Goal: Transaction & Acquisition: Purchase product/service

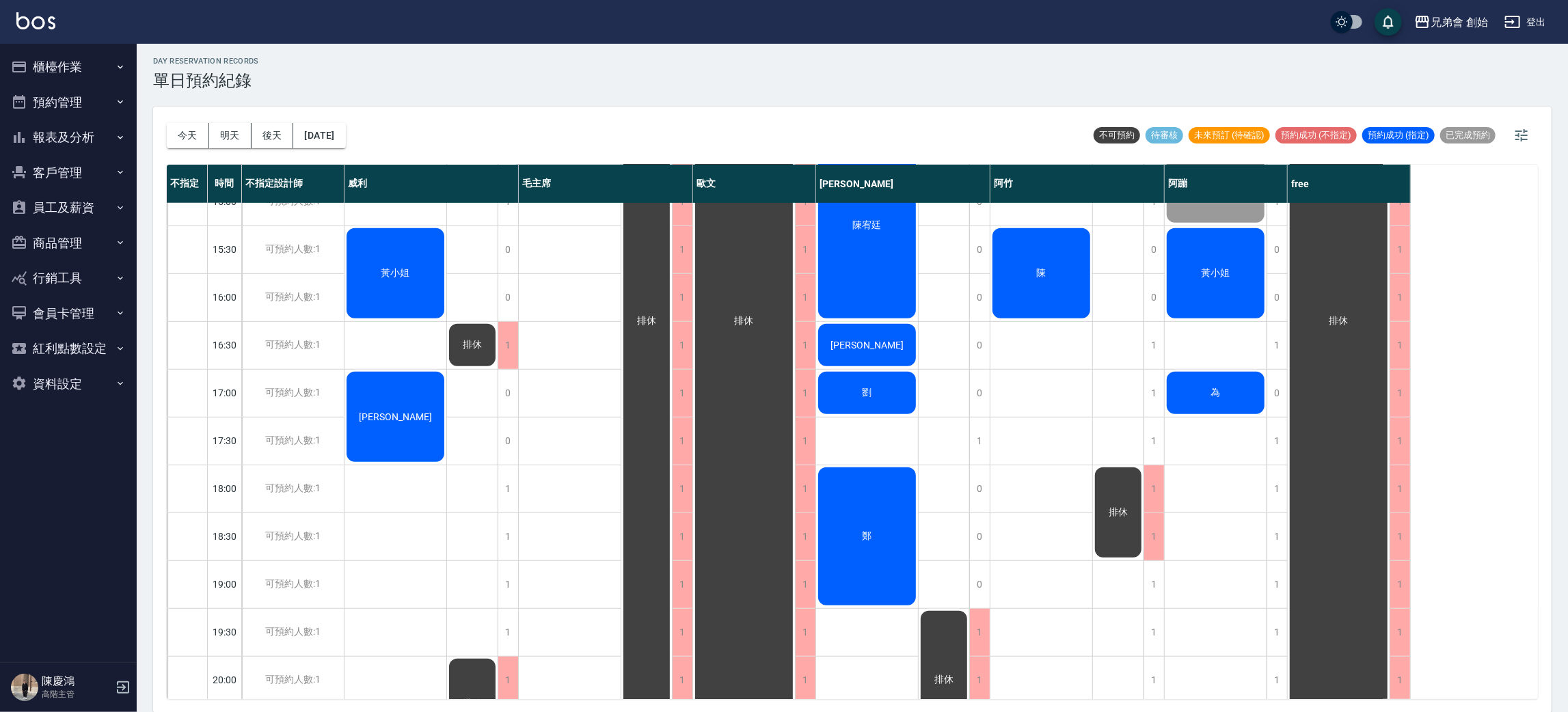
scroll to position [497, 0]
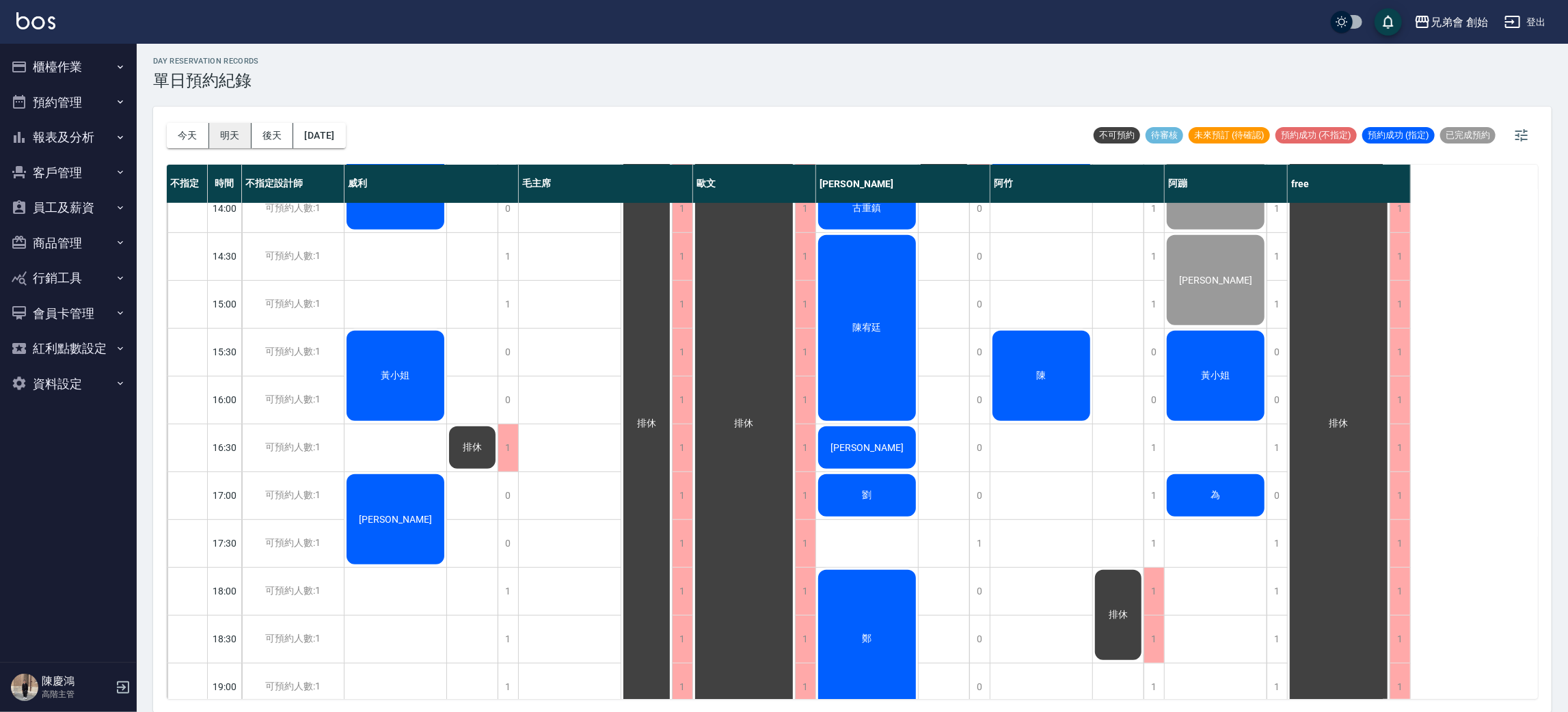
click at [237, 131] on button "明天" at bounding box center [230, 135] width 42 height 25
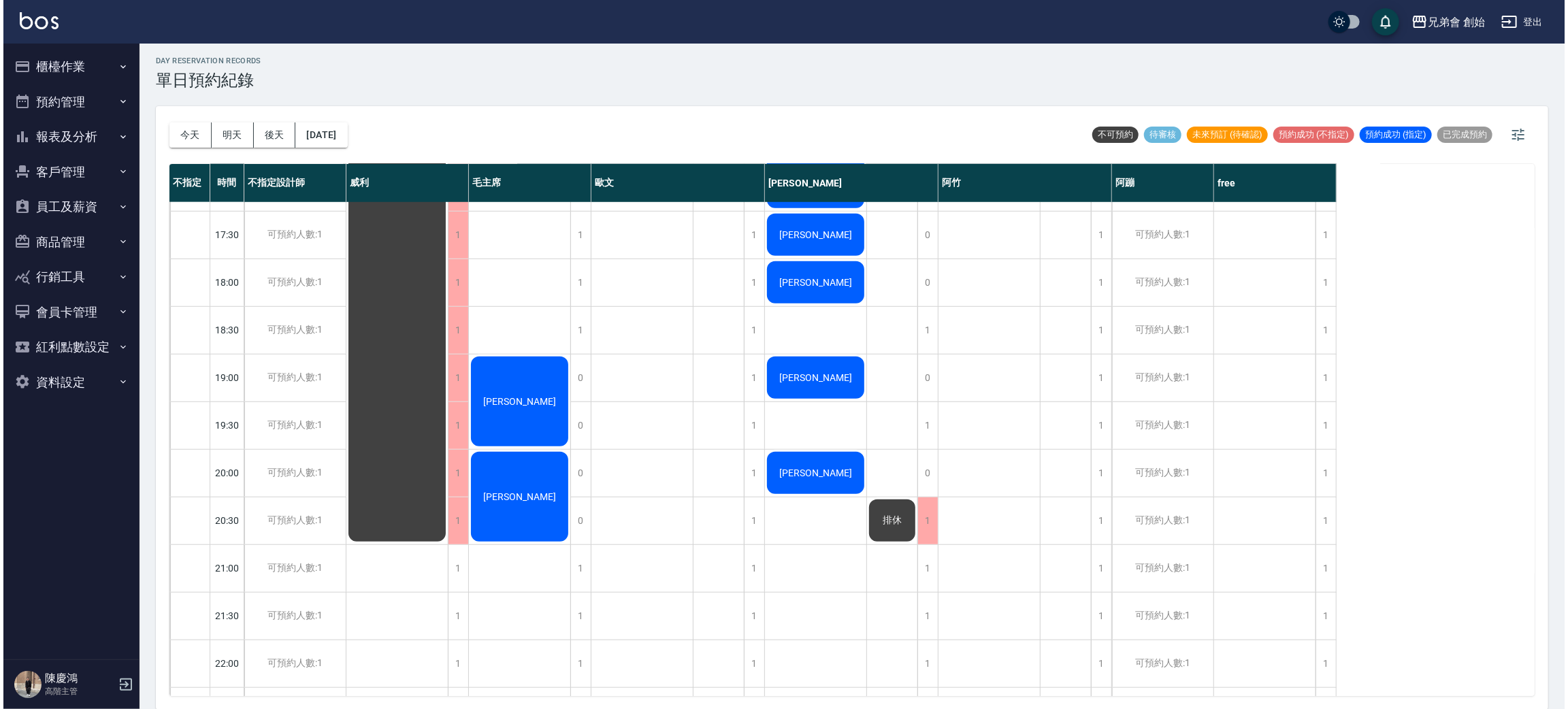
scroll to position [597, 0]
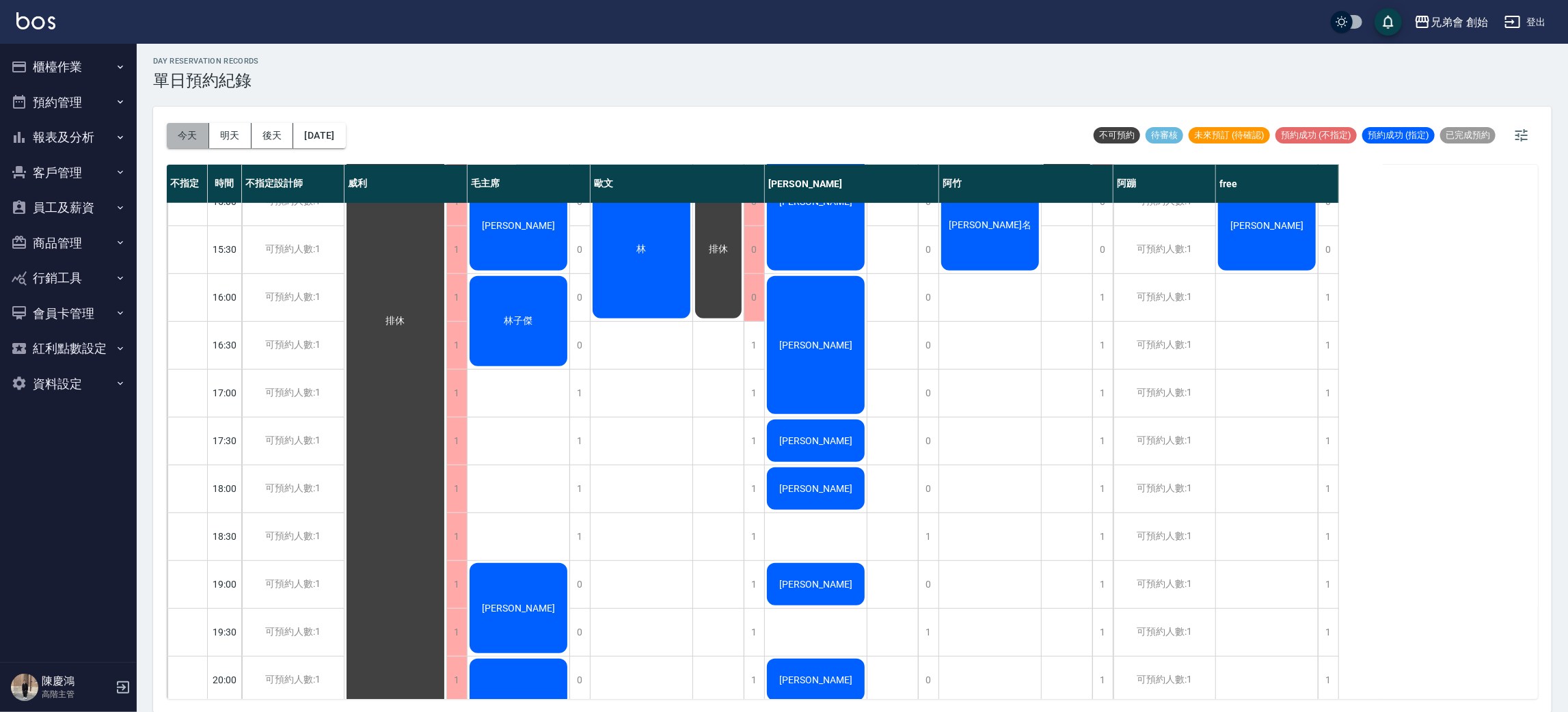
click at [187, 138] on button "今天" at bounding box center [188, 135] width 42 height 25
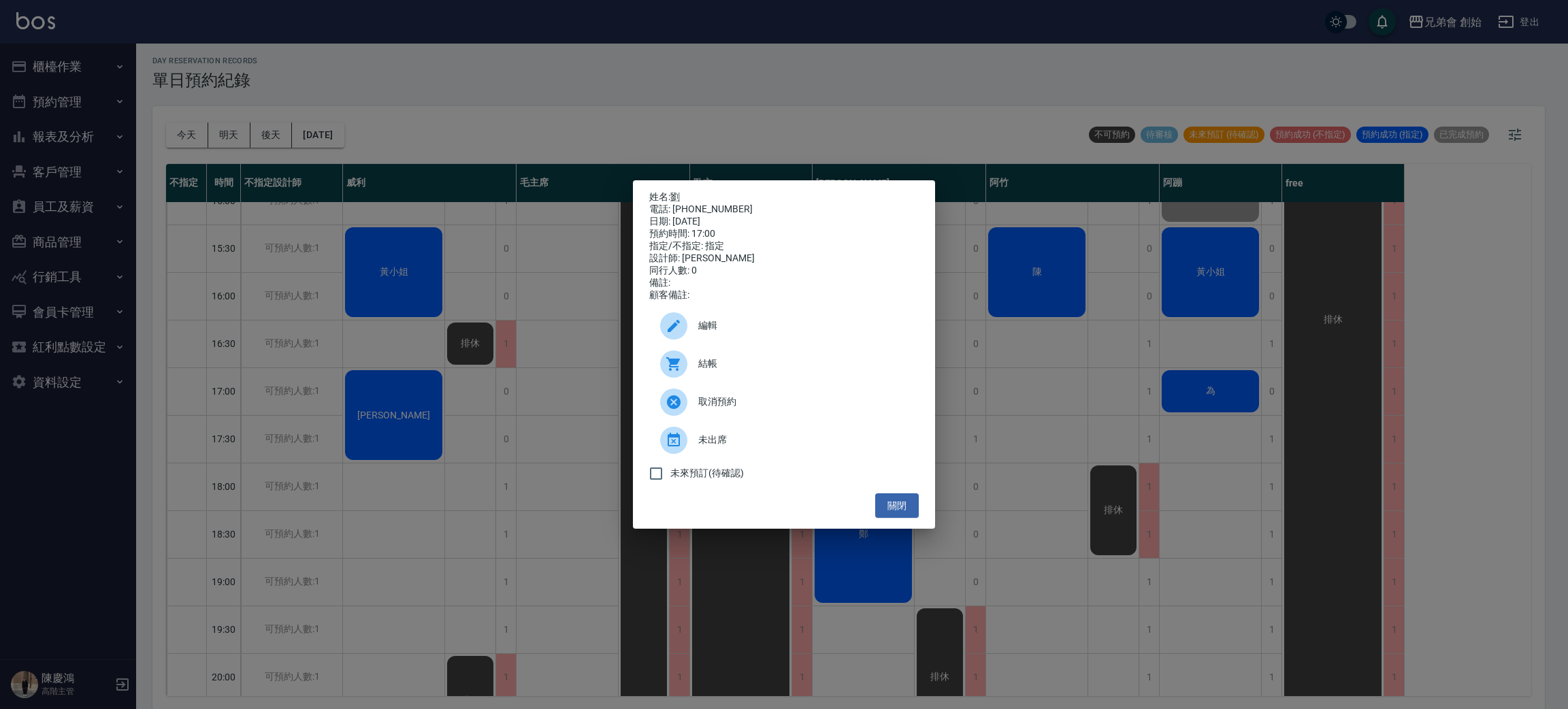
click at [796, 327] on span "編輯" at bounding box center [803, 325] width 210 height 14
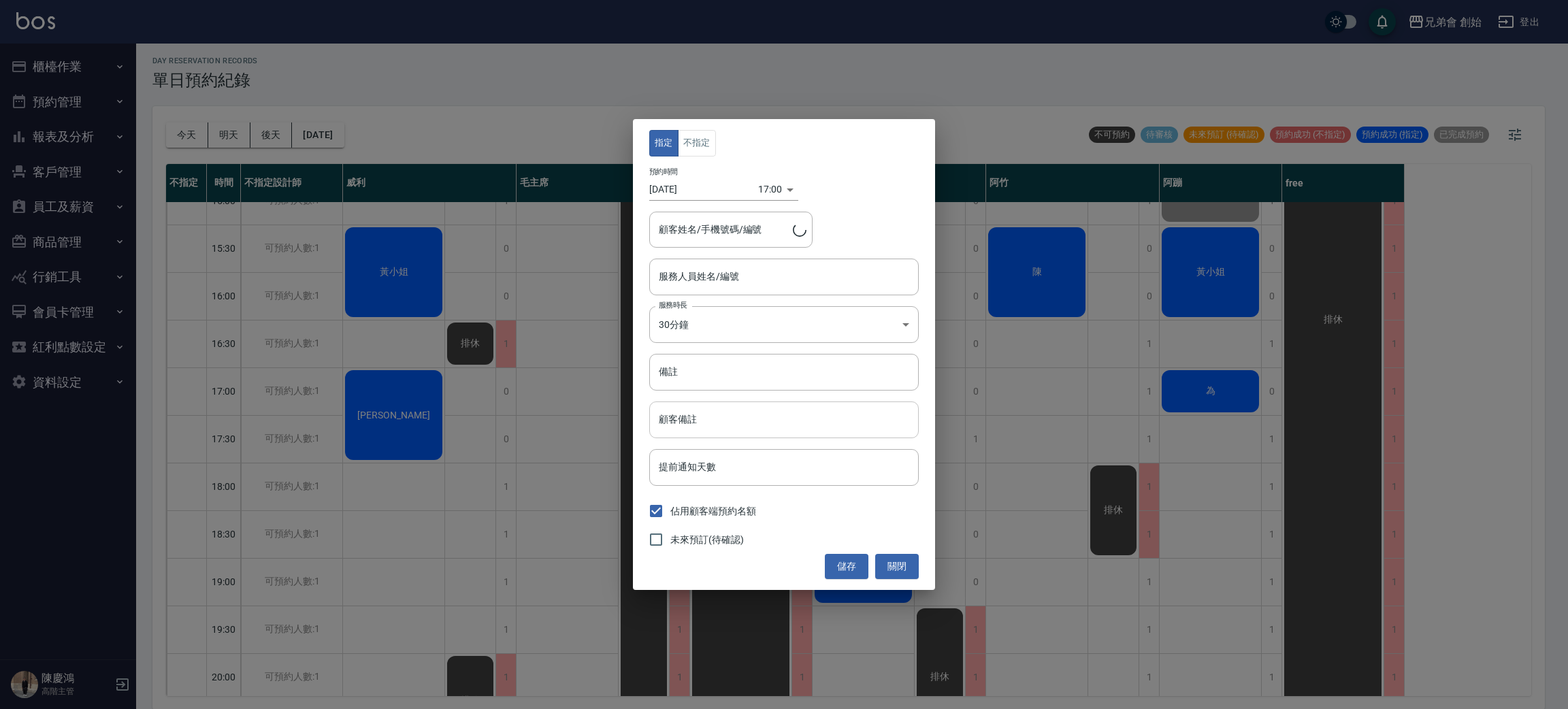
type input "[PERSON_NAME](無代號)"
type input "[PERSON_NAME]/0910992816"
click at [782, 182] on div "17:00 1755594000000" at bounding box center [778, 190] width 40 height 22
click at [722, 176] on div "預約時間 [DATE]" at bounding box center [703, 184] width 109 height 33
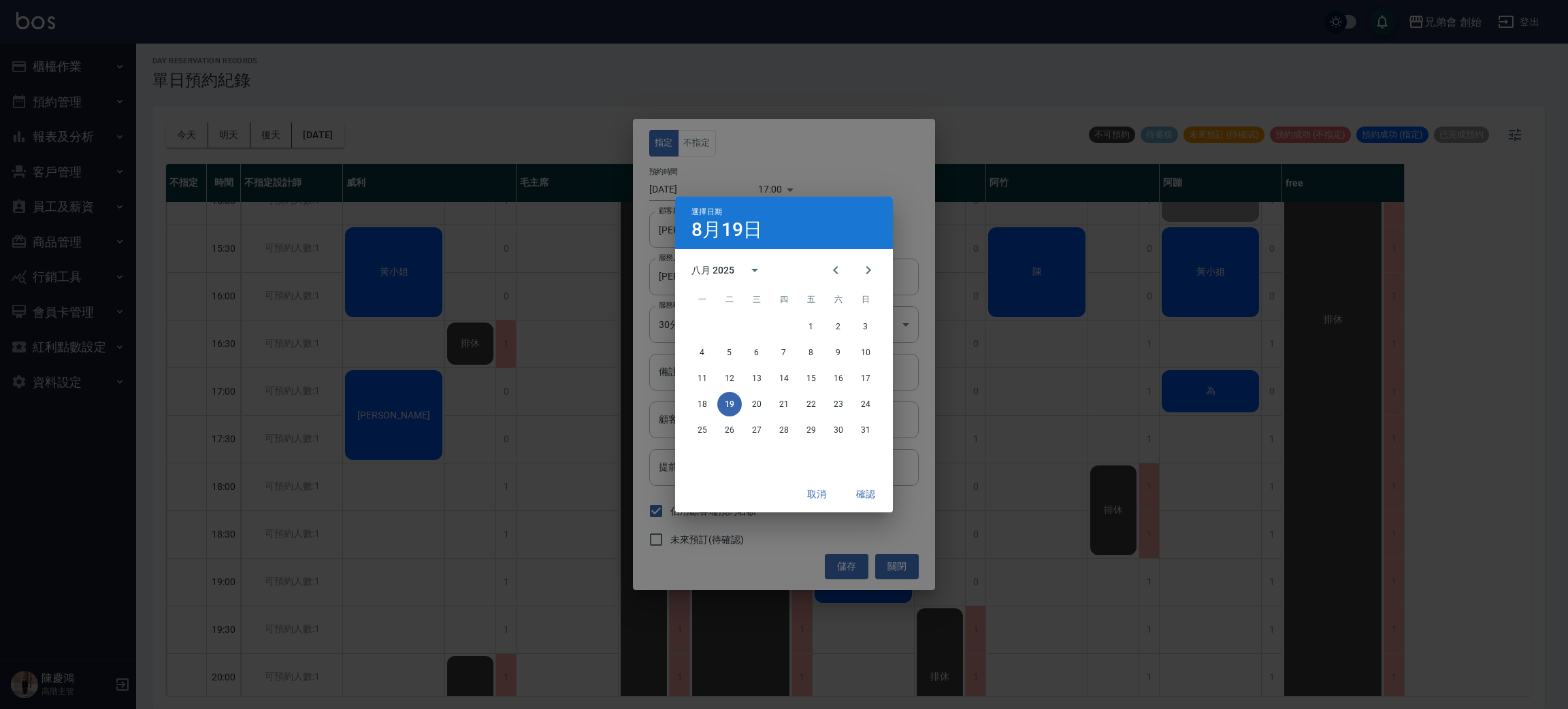
click at [712, 186] on div "選擇日期 [DATE] 八月 2025 一 二 三 四 五 六 日 1 2 3 4 5 6 7 8 9 10 11 12 13 14 15 16 17 18 …" at bounding box center [784, 354] width 1568 height 709
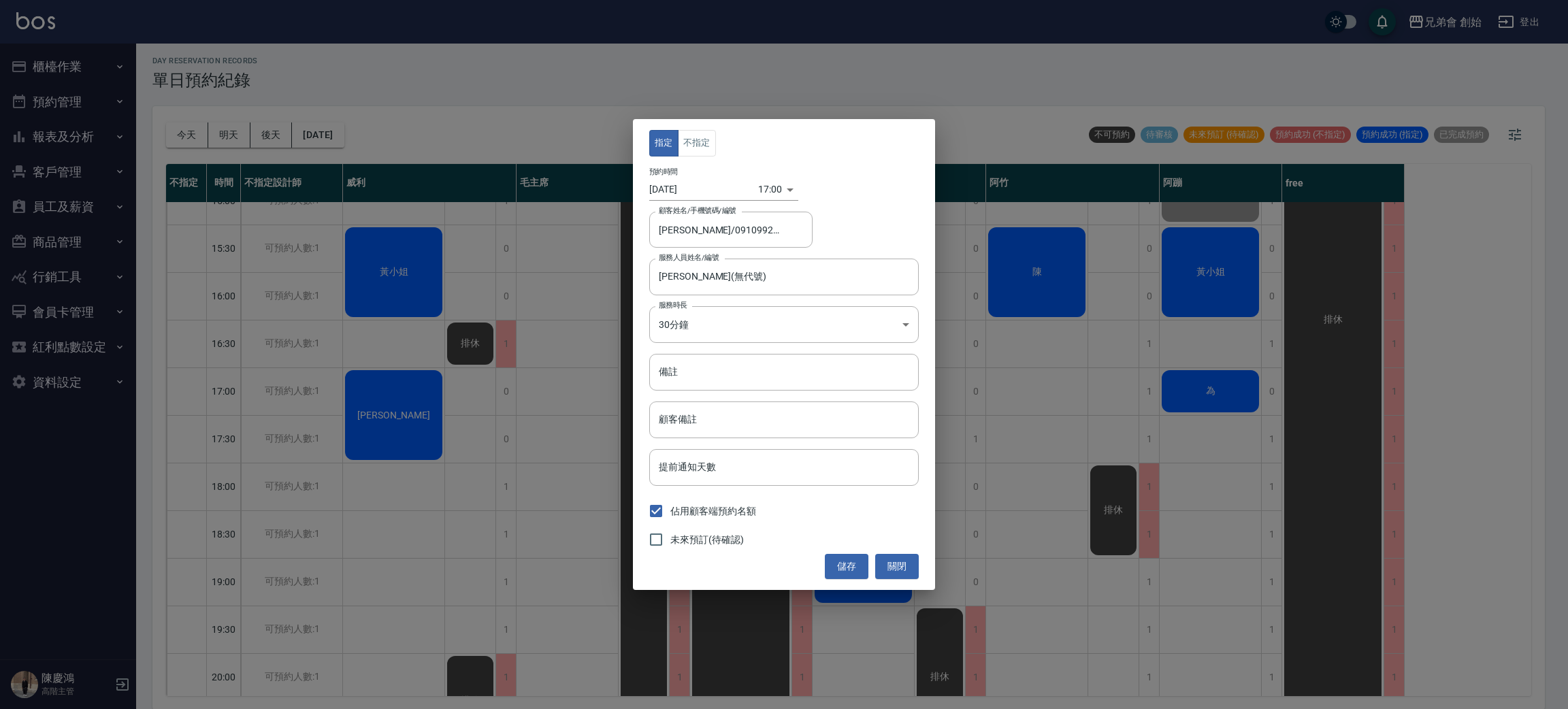
click at [697, 178] on div "預約時間 [DATE]" at bounding box center [703, 184] width 109 height 33
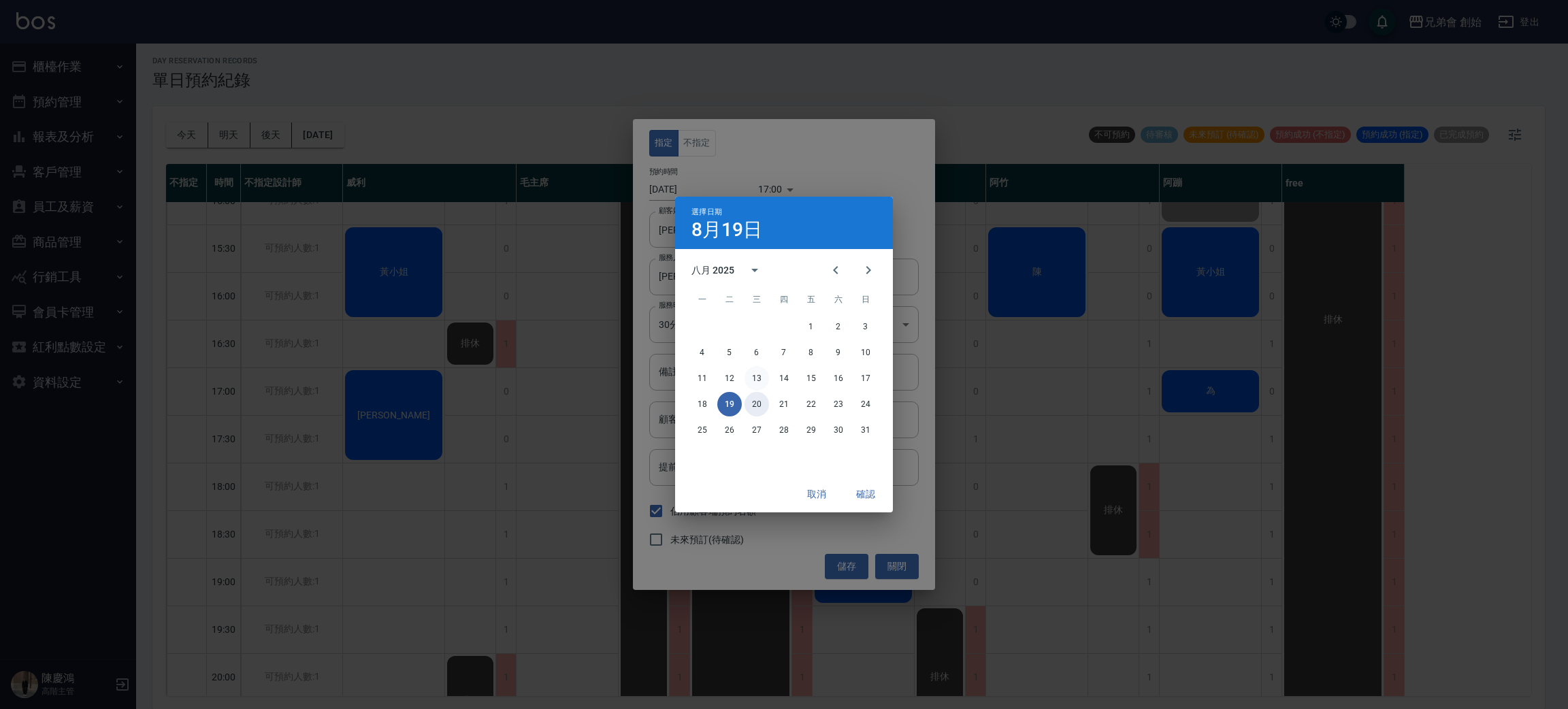
drag, startPoint x: 754, startPoint y: 396, endPoint x: 757, endPoint y: 372, distance: 24.2
click at [754, 395] on button "20" at bounding box center [757, 404] width 24 height 24
type input "[DATE]"
click at [865, 492] on button "確認" at bounding box center [866, 494] width 44 height 25
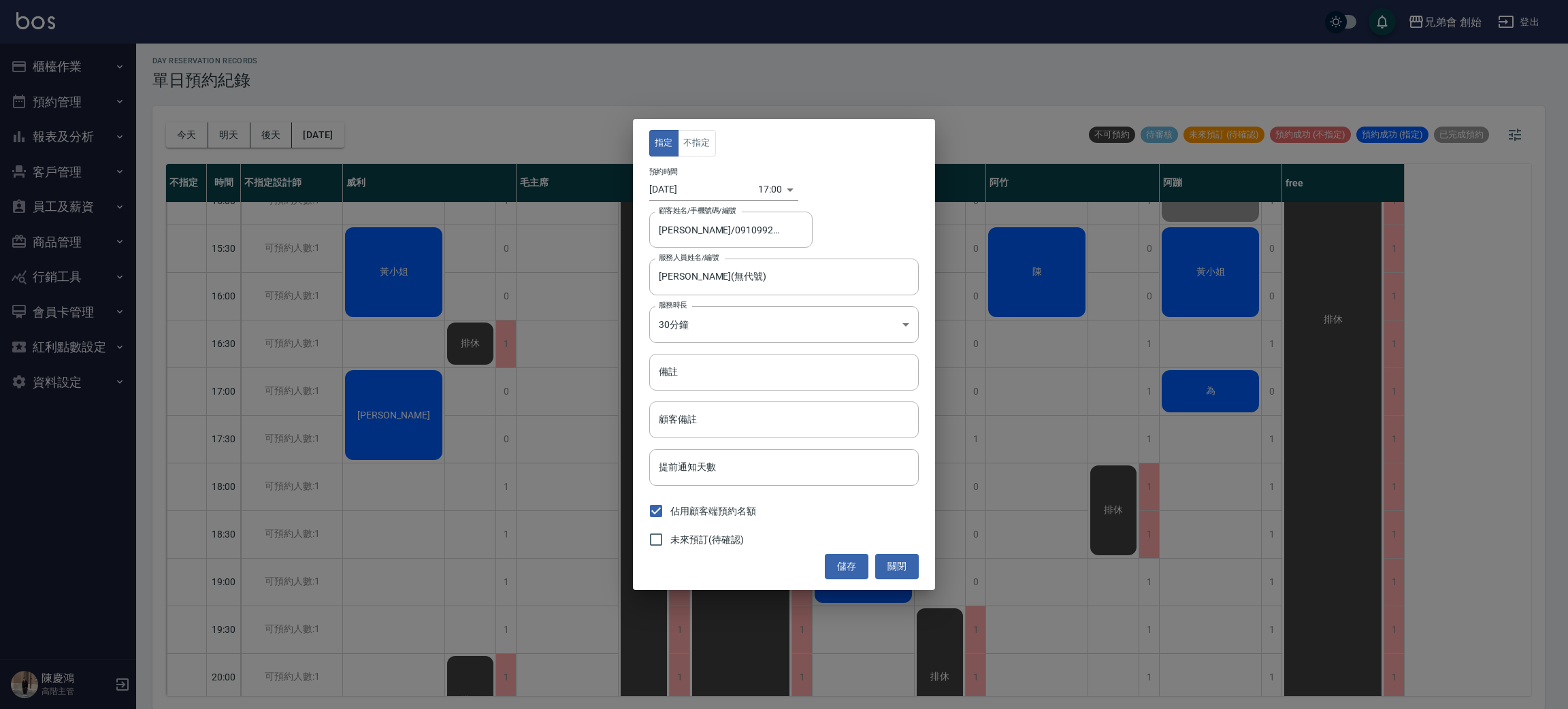
click at [785, 184] on div "17:00 1755680400000" at bounding box center [778, 190] width 40 height 22
click at [785, 184] on div "17:00 1755680400000" at bounding box center [778, 190] width 40 height 22
click at [791, 193] on div "17:00 1755680400000" at bounding box center [778, 190] width 40 height 22
click at [788, 190] on div "17:00 1755680400000" at bounding box center [778, 190] width 40 height 22
click at [777, 190] on body "兄弟會 創始 登出 櫃檯作業 打帳單 帳單列表 掛單列表 座位開單 營業儀表板 現金收支登錄 高階收支登錄 材料自購登錄 每日結帳 排班表 現場電腦打卡 掃碼…" at bounding box center [784, 353] width 1568 height 713
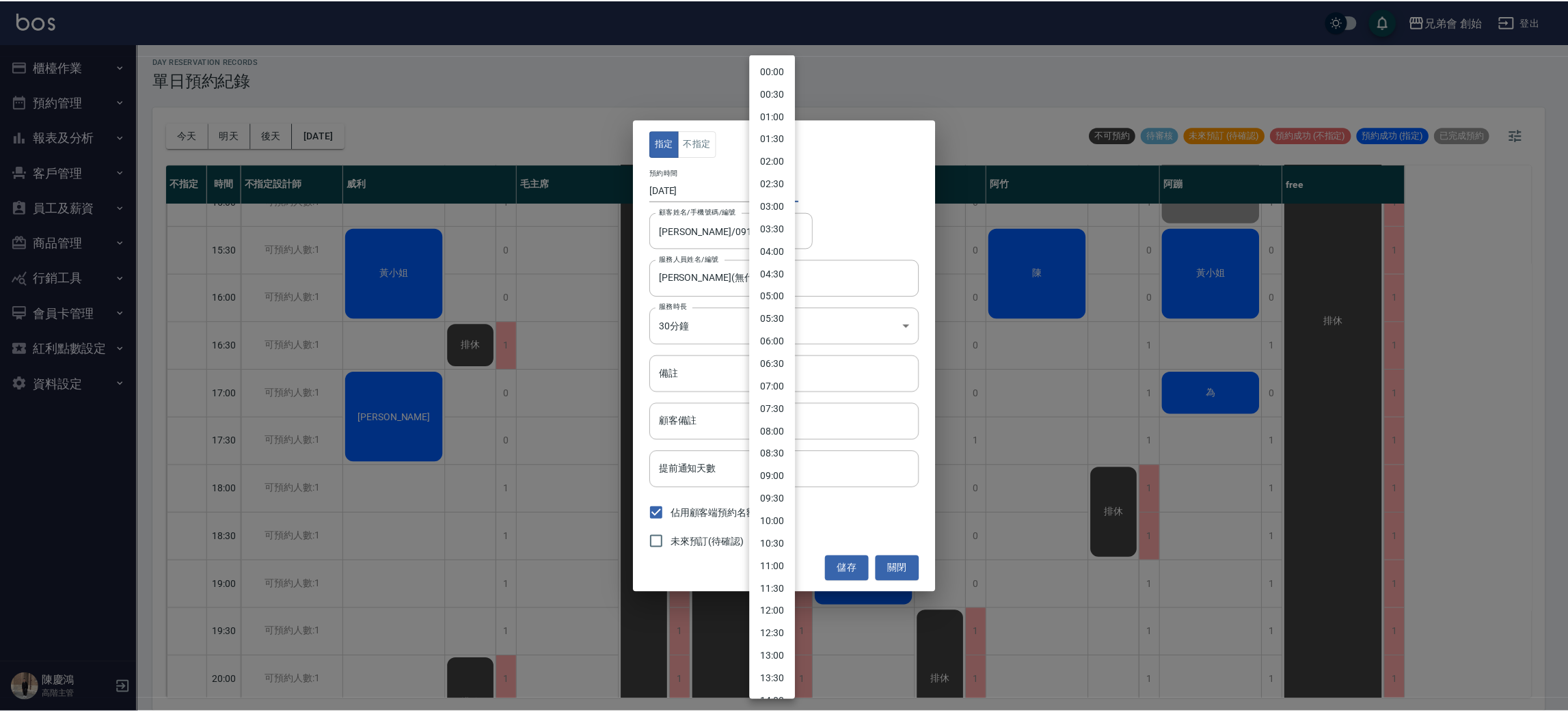
scroll to position [446, 0]
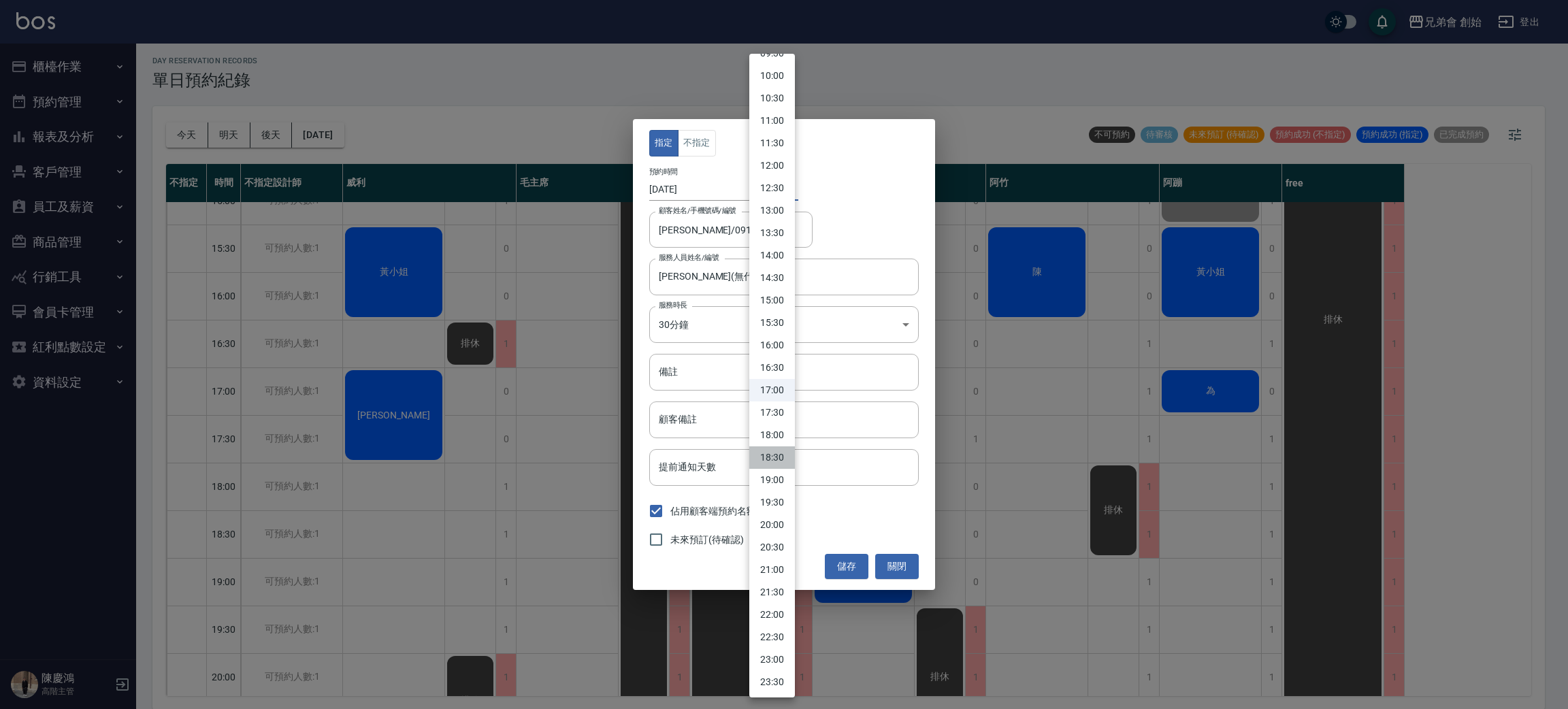
click at [785, 456] on li "18:30" at bounding box center [772, 458] width 46 height 22
type input "1755685800000"
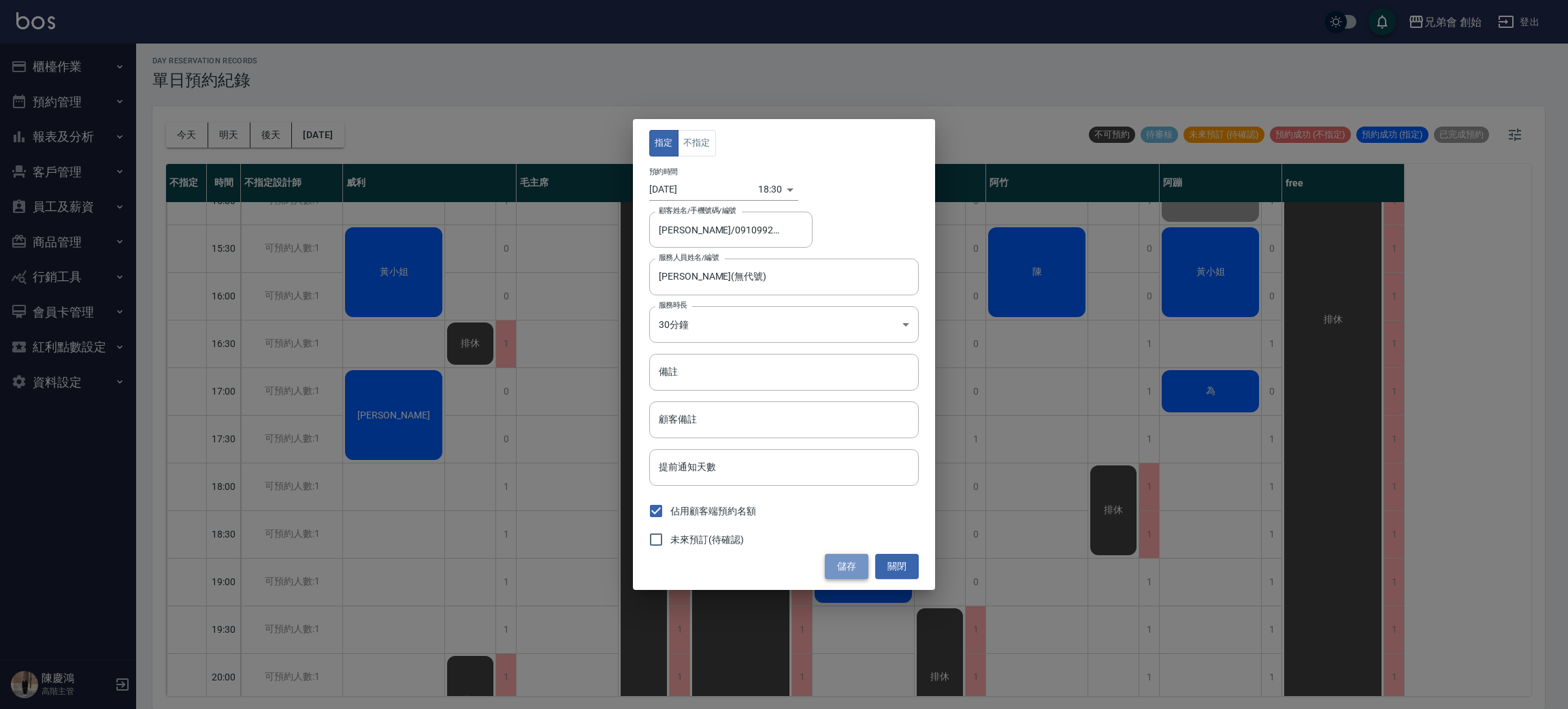
click at [848, 565] on button "儲存" at bounding box center [846, 567] width 44 height 25
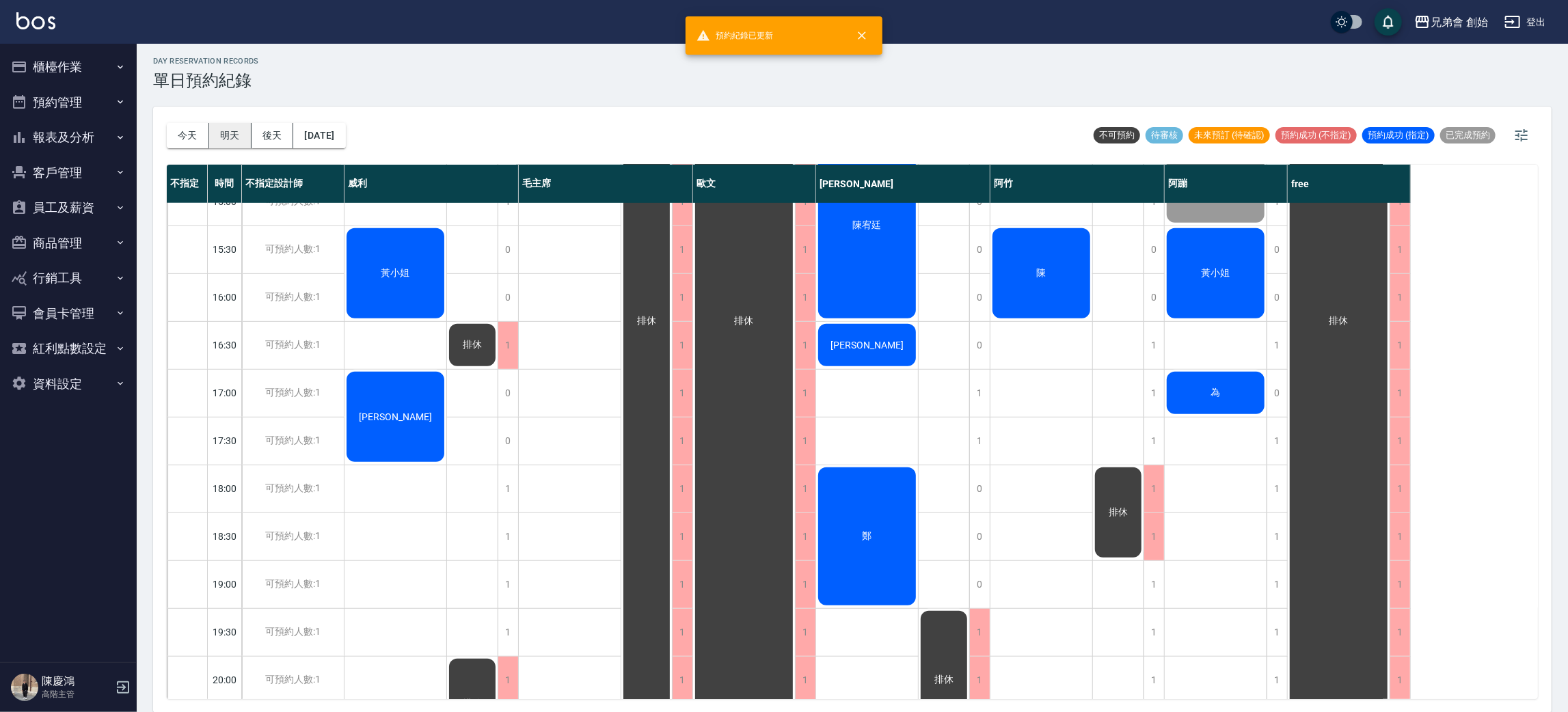
click at [231, 138] on button "明天" at bounding box center [230, 135] width 42 height 25
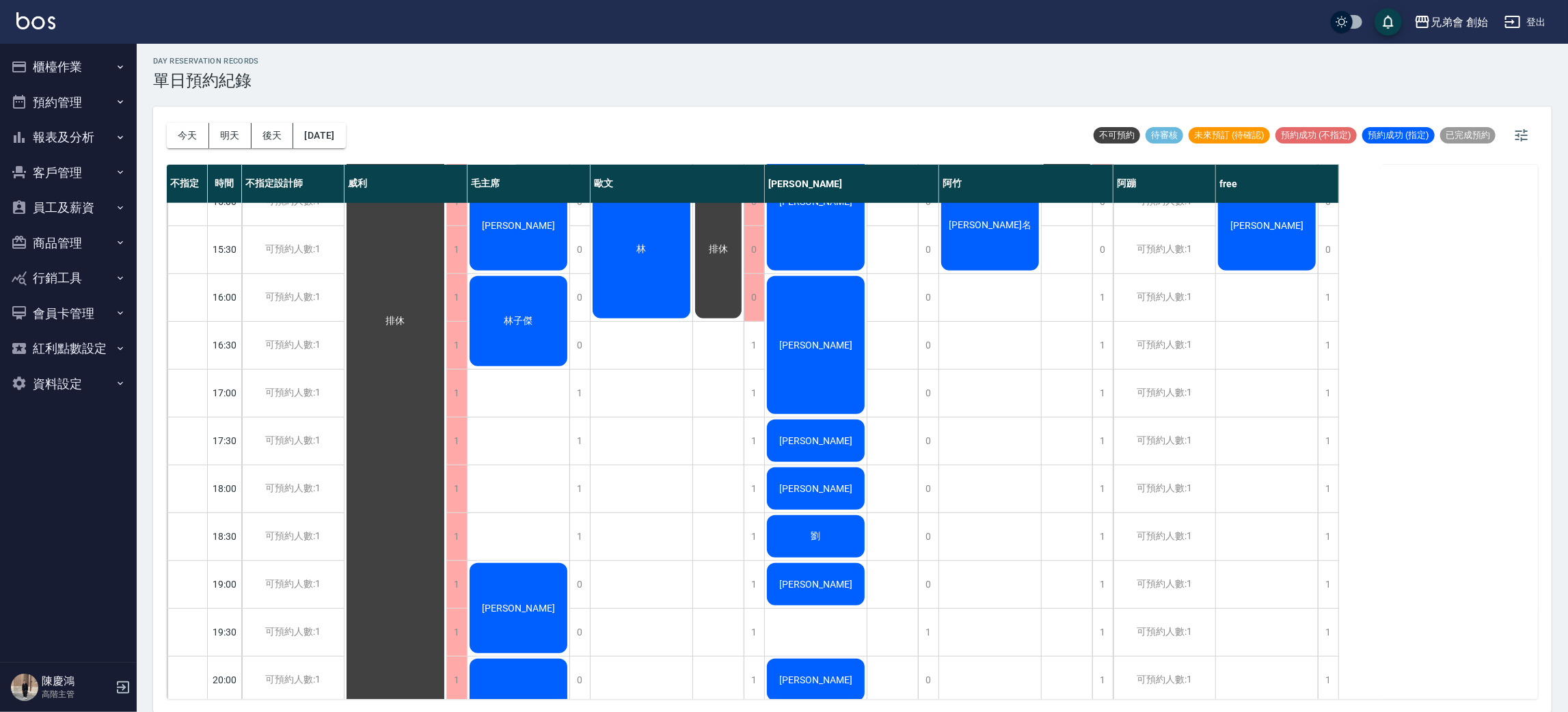
scroll to position [702, 0]
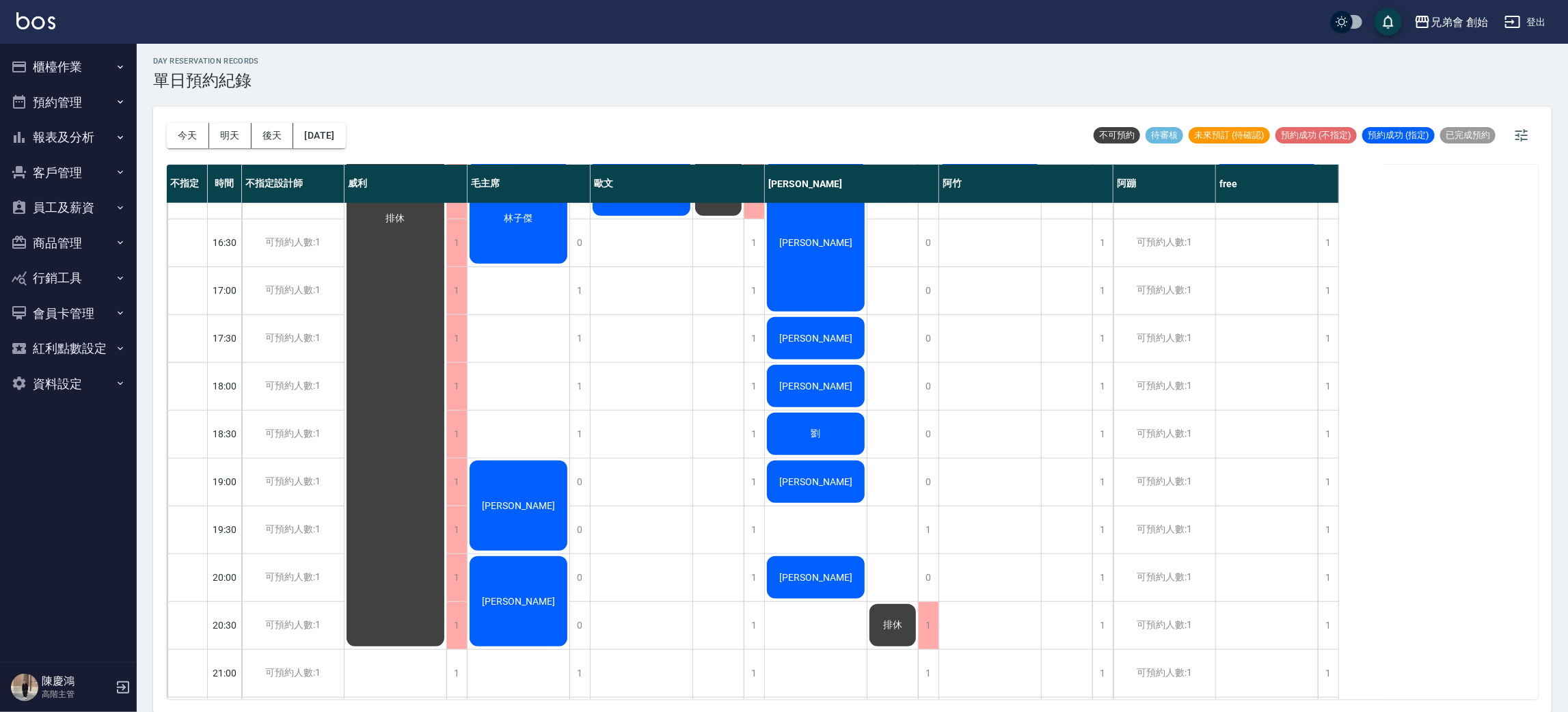
click at [1020, 363] on div "[PERSON_NAME]名" at bounding box center [991, 194] width 103 height 1388
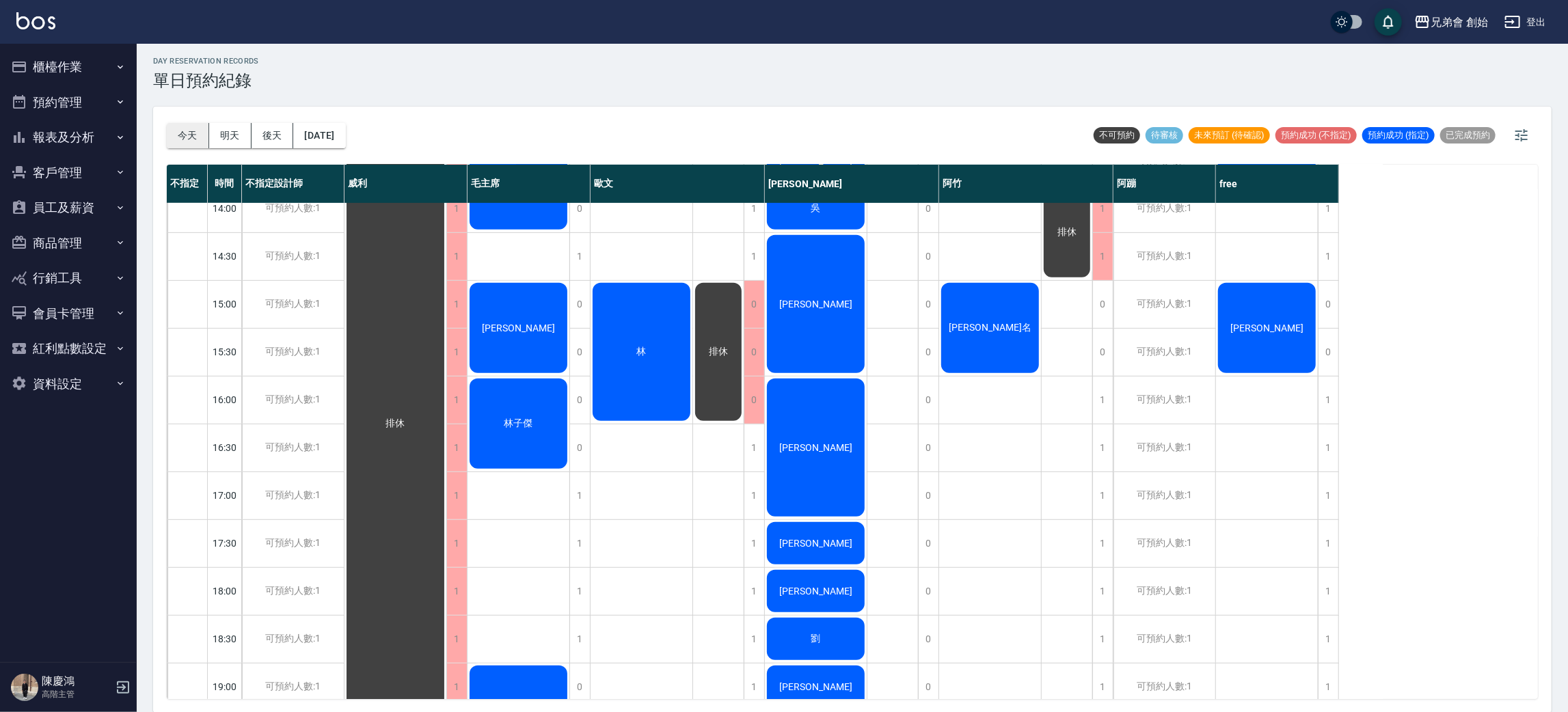
click at [190, 133] on button "今天" at bounding box center [188, 135] width 42 height 25
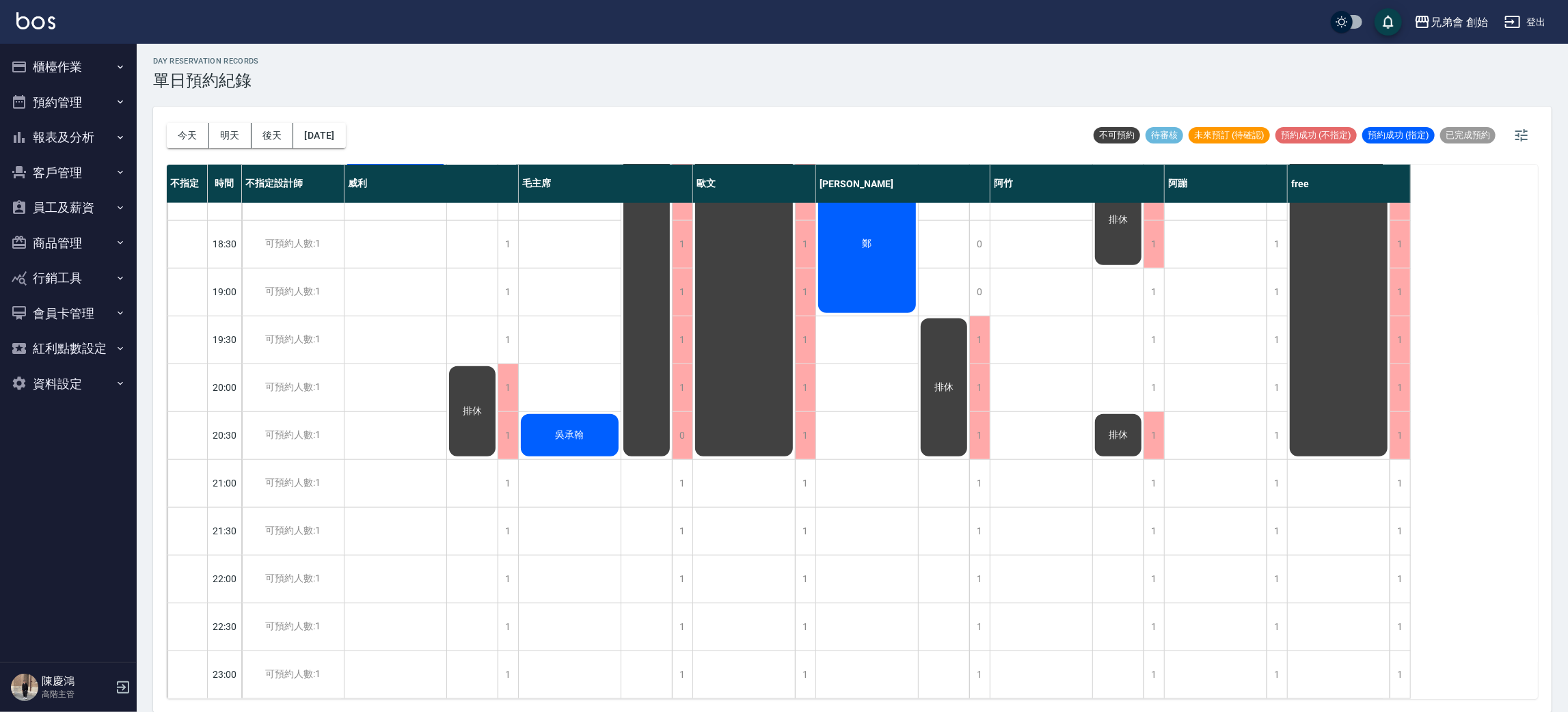
scroll to position [394, 0]
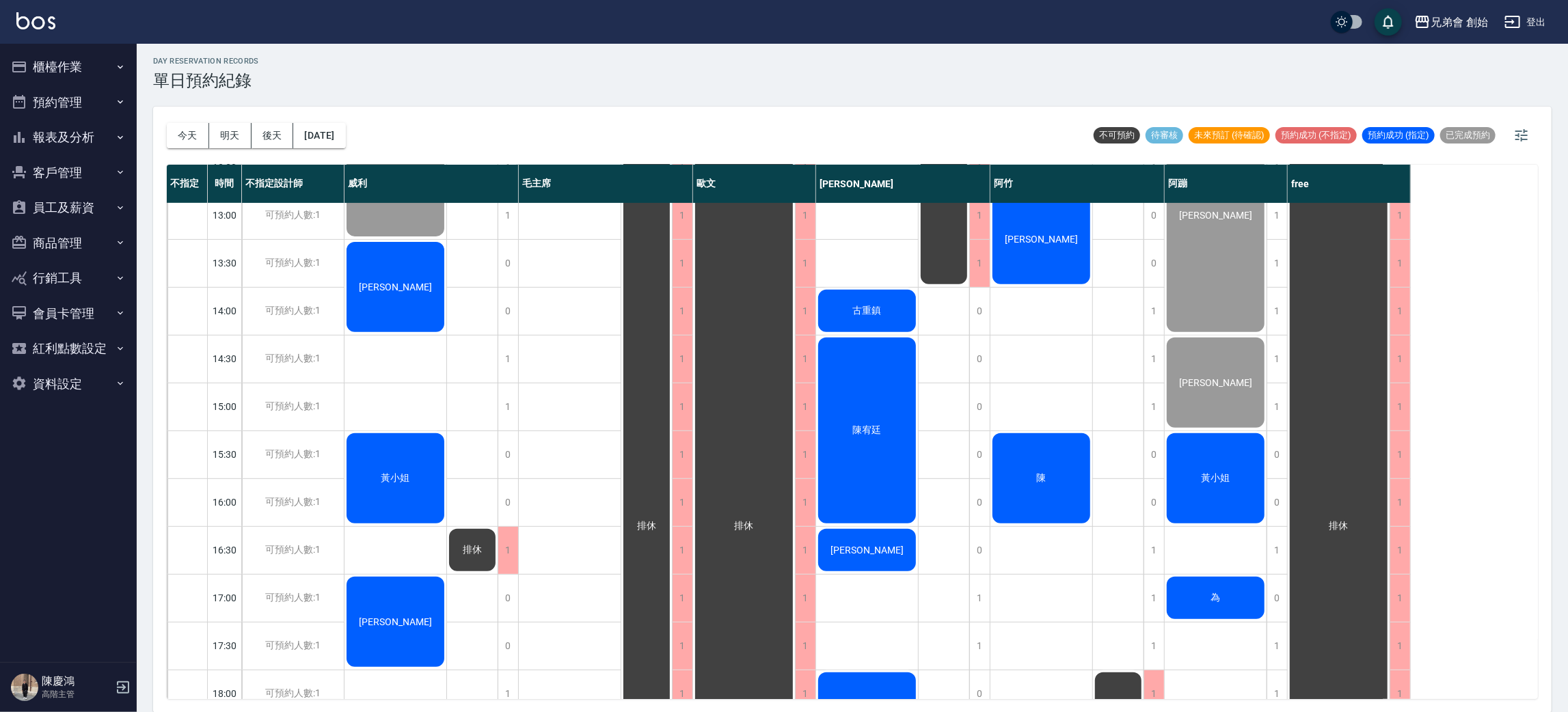
click at [447, 239] on div "黃小姐" at bounding box center [395, 191] width 102 height 94
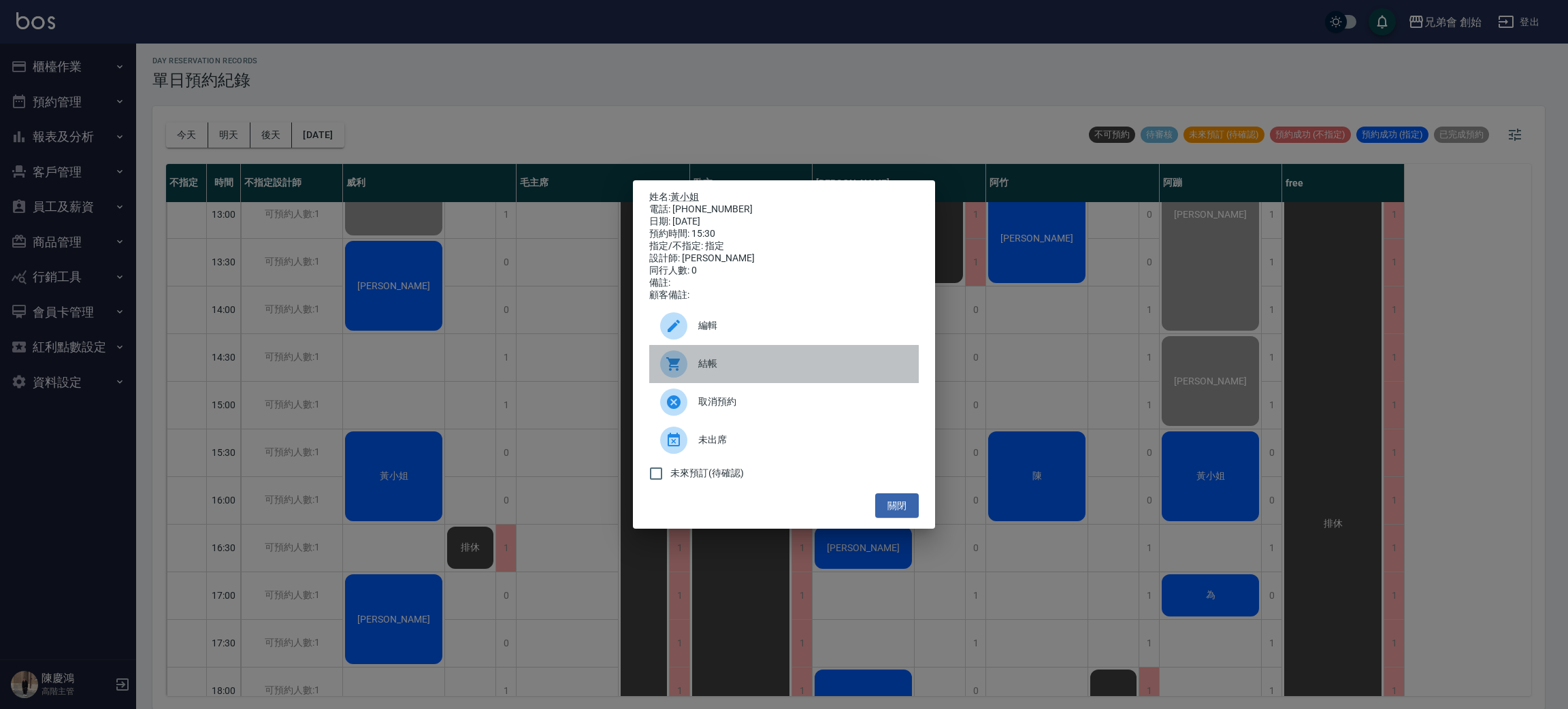
click at [831, 382] on div "結帳" at bounding box center [784, 364] width 270 height 38
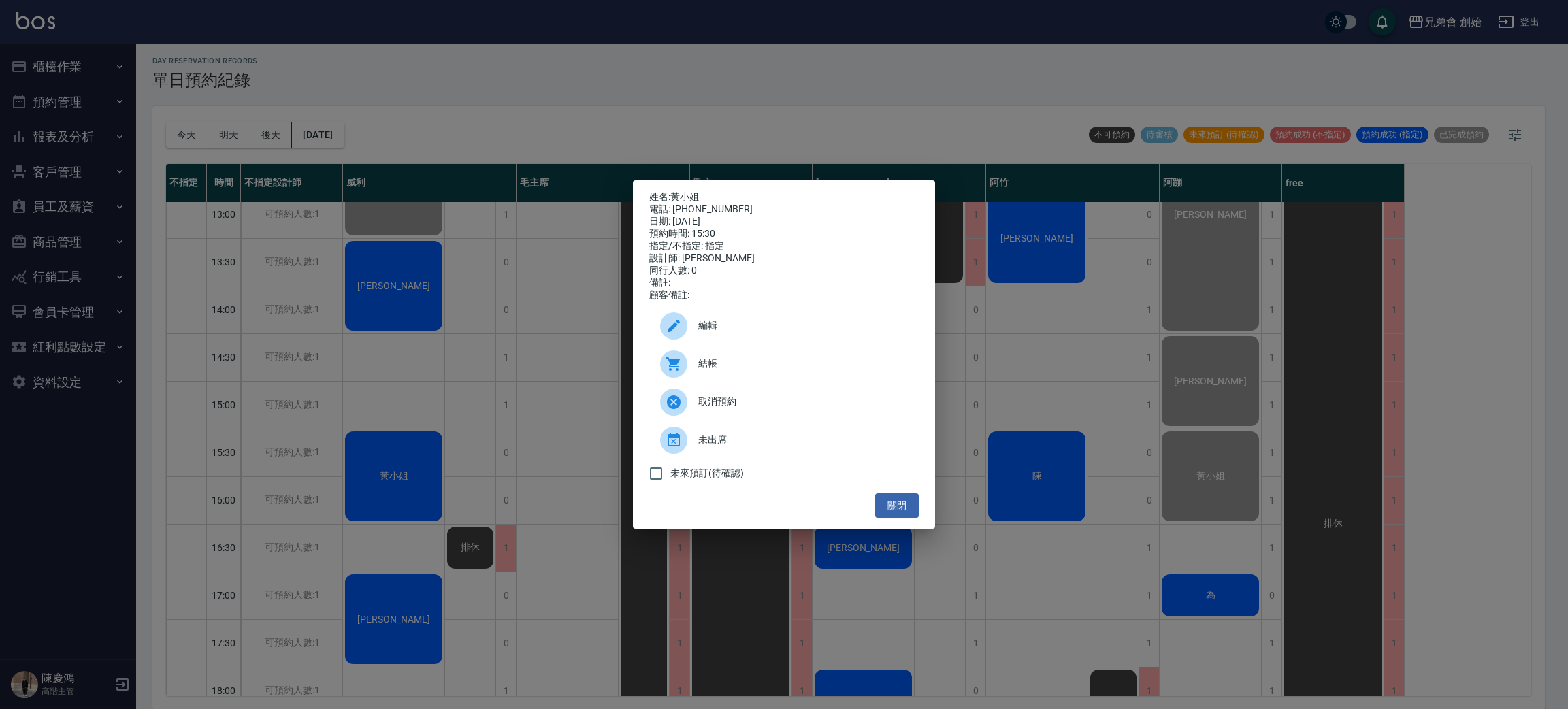
click at [528, 411] on div "姓名: [PERSON_NAME] 電話: [PHONE_NUMBER] 日期: [DATE] 預約時間: 15:30 指定/不指定: 指定 設計師: 阿蹦 …" at bounding box center [784, 354] width 1568 height 709
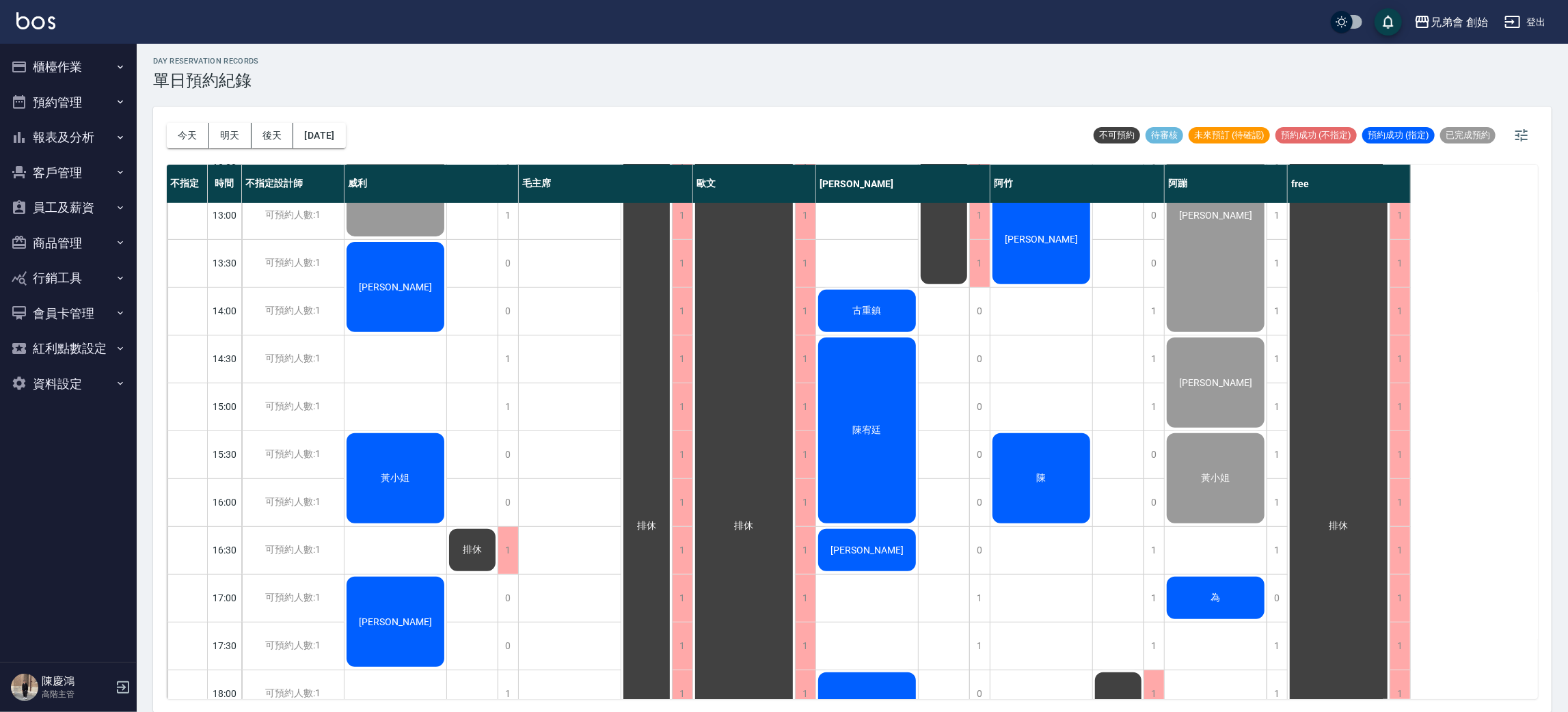
scroll to position [600, 0]
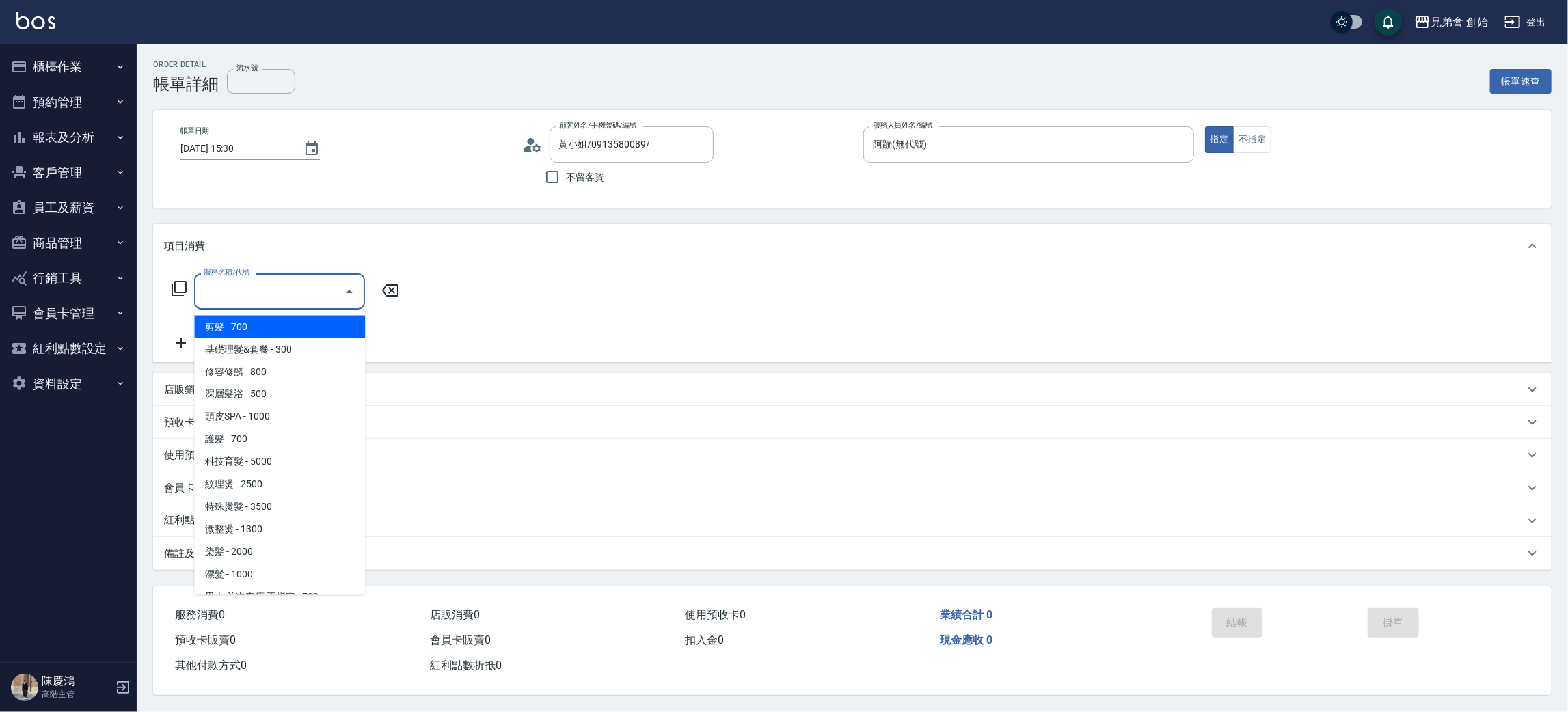
click at [322, 326] on span "剪髮 - 700" at bounding box center [280, 327] width 171 height 22
type input "剪髮(A01)"
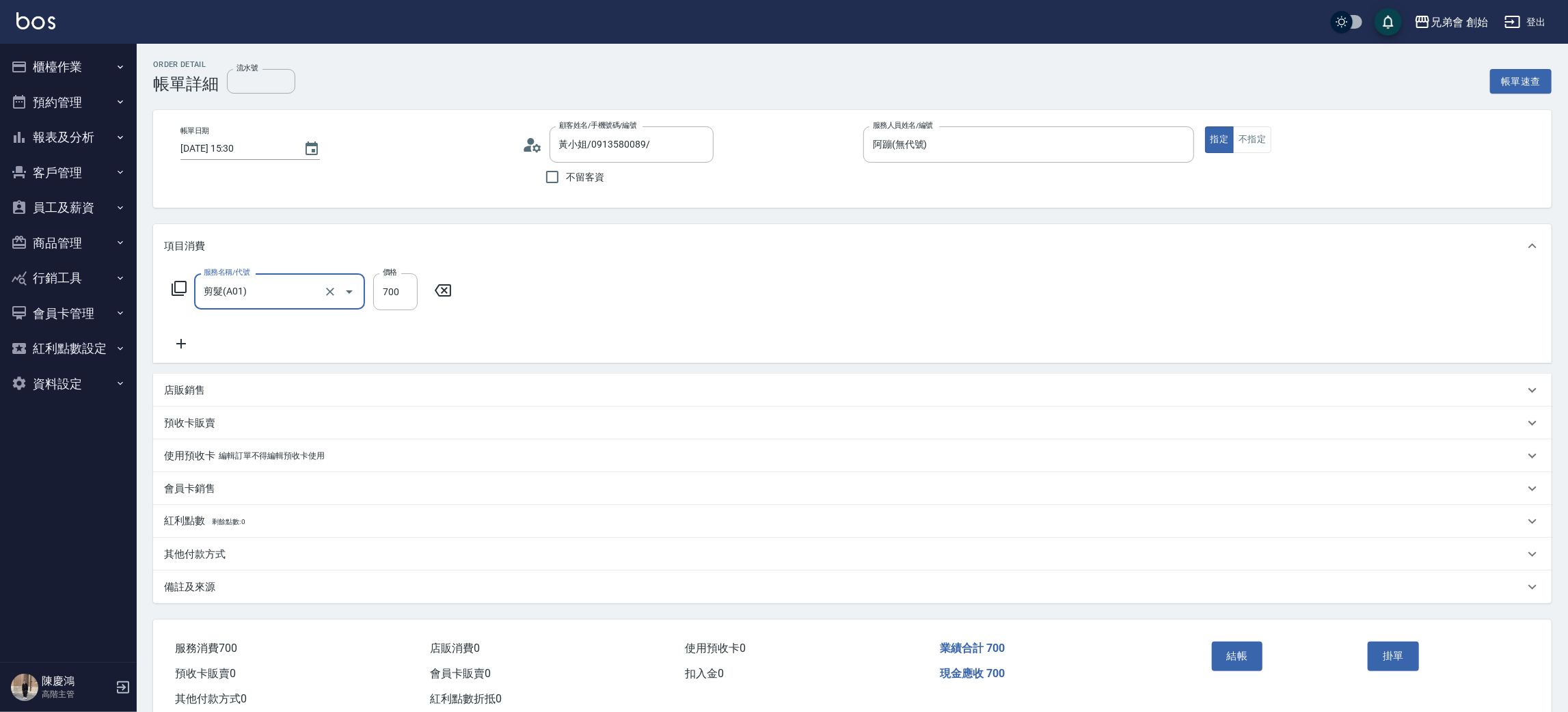
click at [181, 339] on icon at bounding box center [181, 344] width 10 height 10
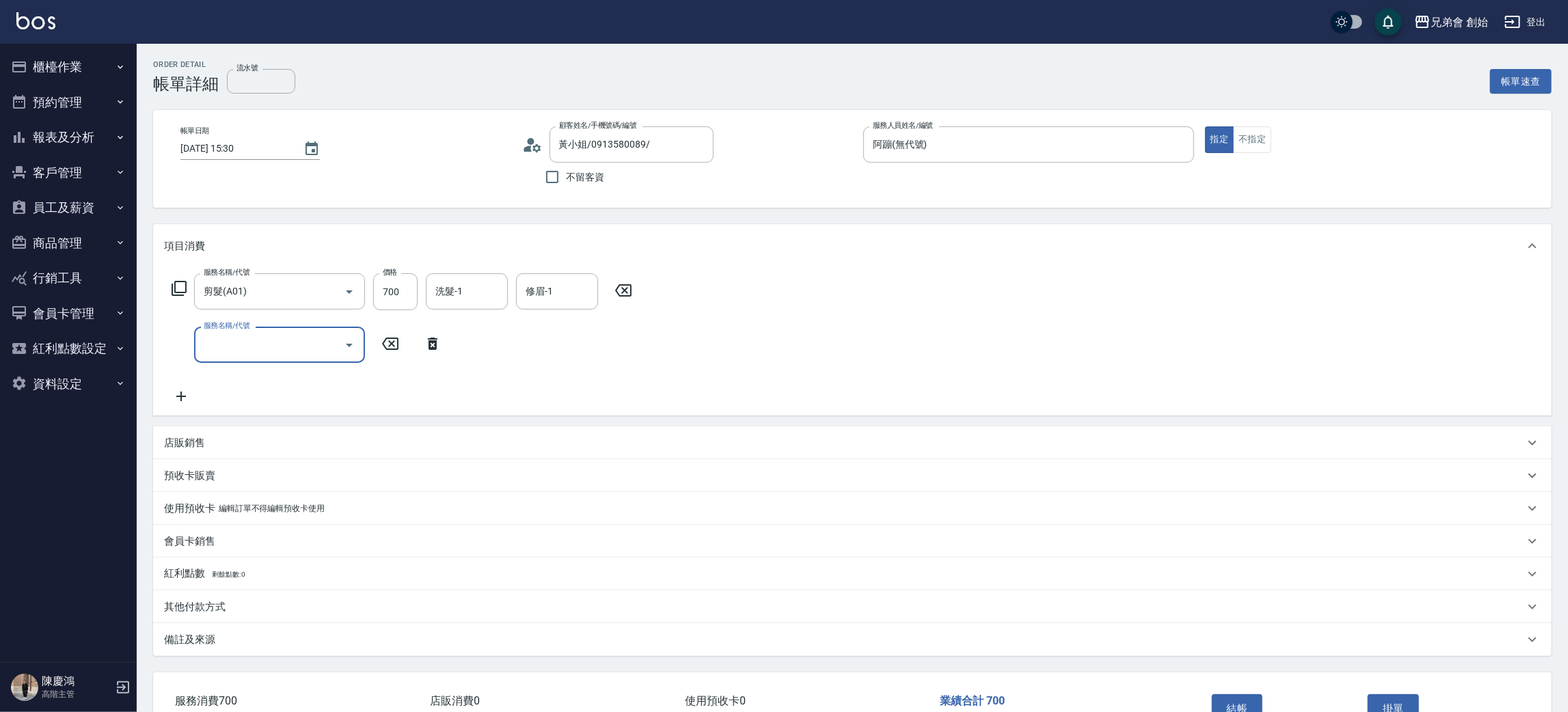
click at [223, 445] on div "店販銷售" at bounding box center [844, 443] width 1360 height 14
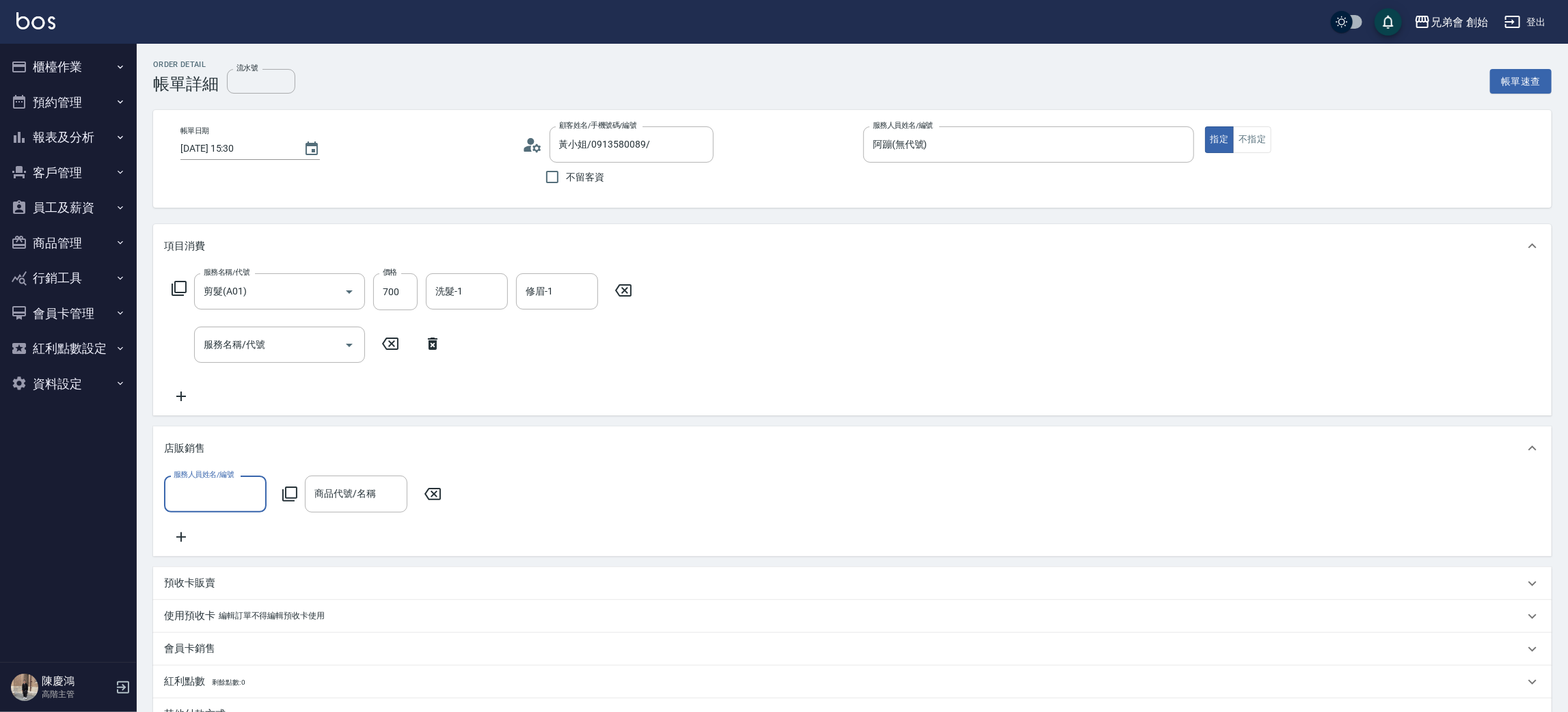
click at [237, 484] on input "服務人員姓名/編號" at bounding box center [215, 494] width 90 height 24
click at [241, 414] on div "阿蹦 (無代號)" at bounding box center [215, 414] width 103 height 22
type input "阿蹦(無代號)"
click at [347, 495] on input "商品代號/名稱" at bounding box center [356, 494] width 90 height 24
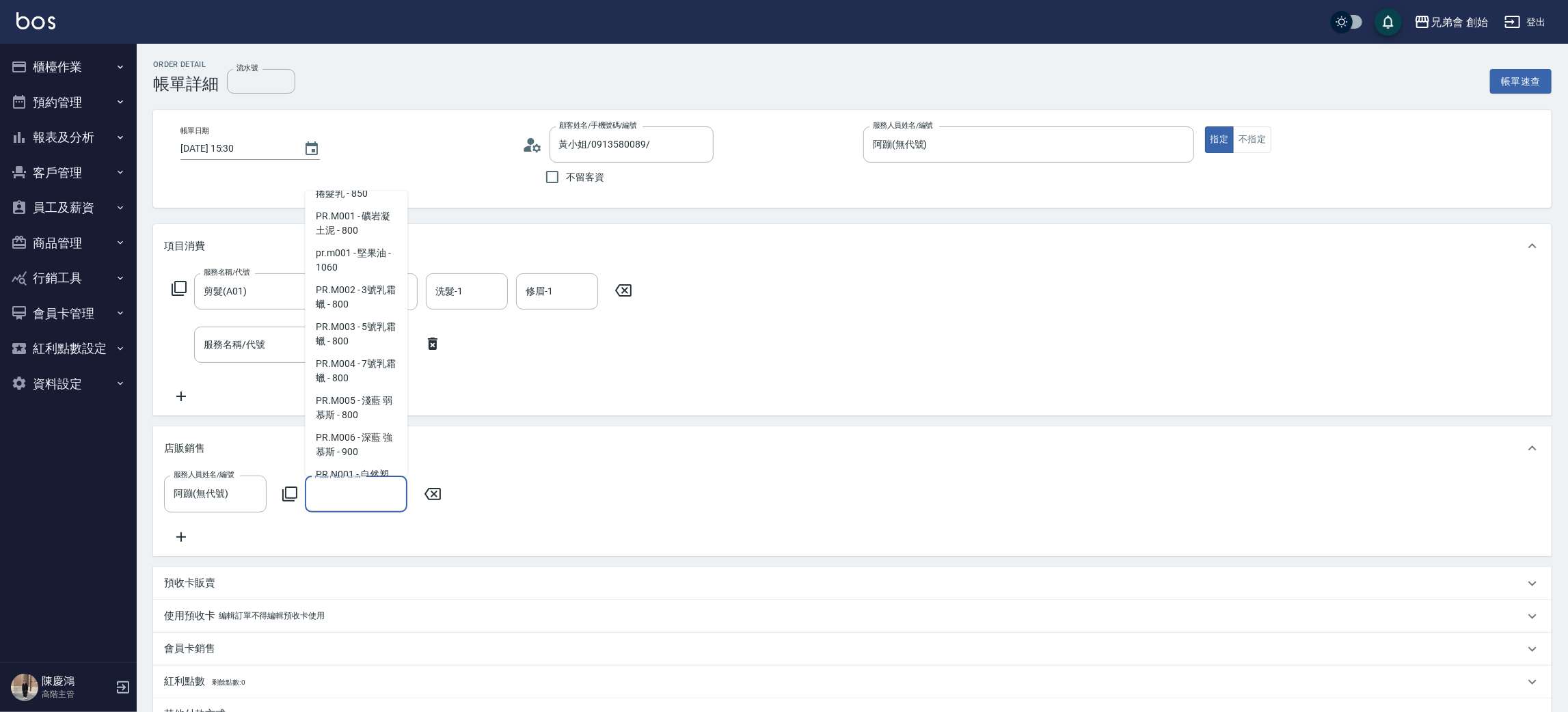
scroll to position [103, 0]
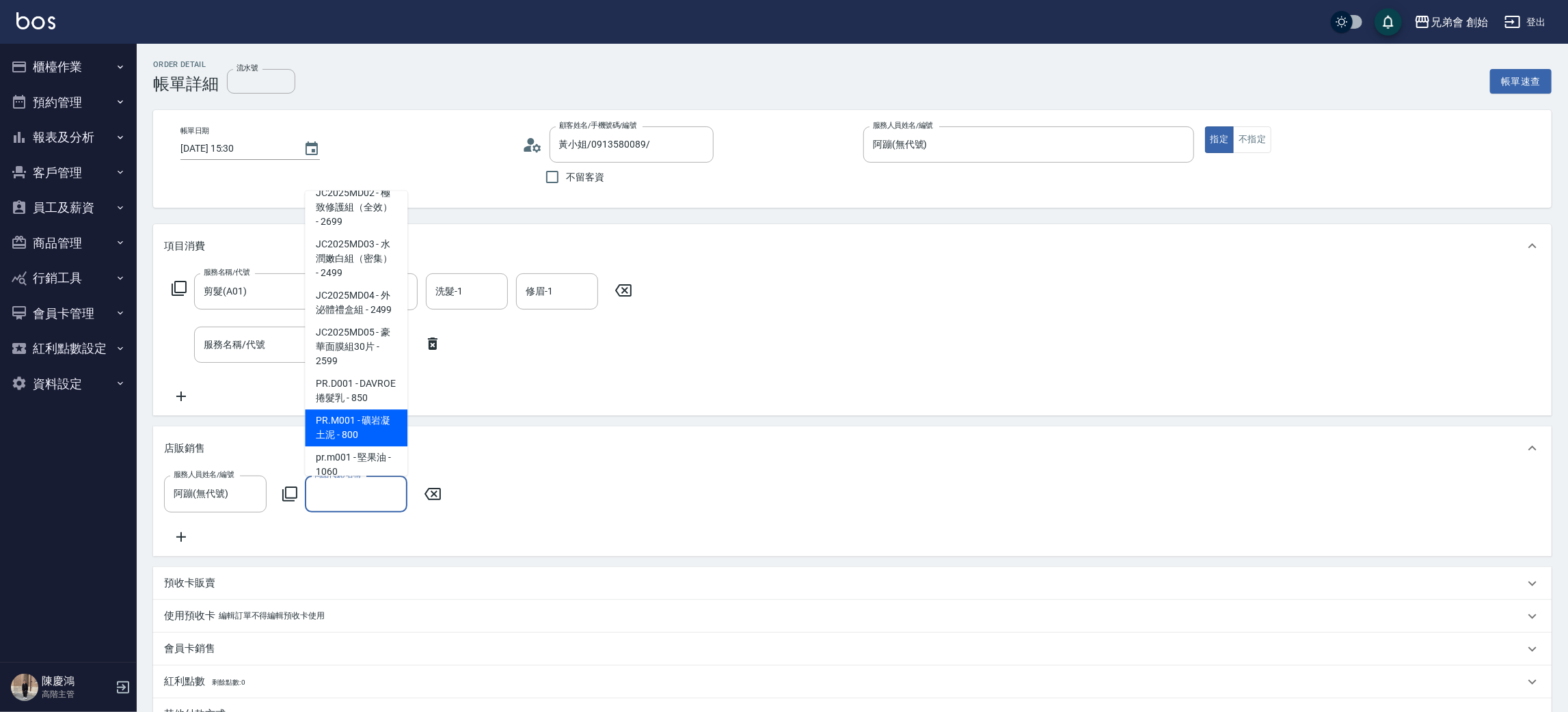
click at [371, 447] on span "PR.M001 - 礦岩凝土泥 - 800" at bounding box center [356, 429] width 103 height 37
type input "礦岩凝土泥"
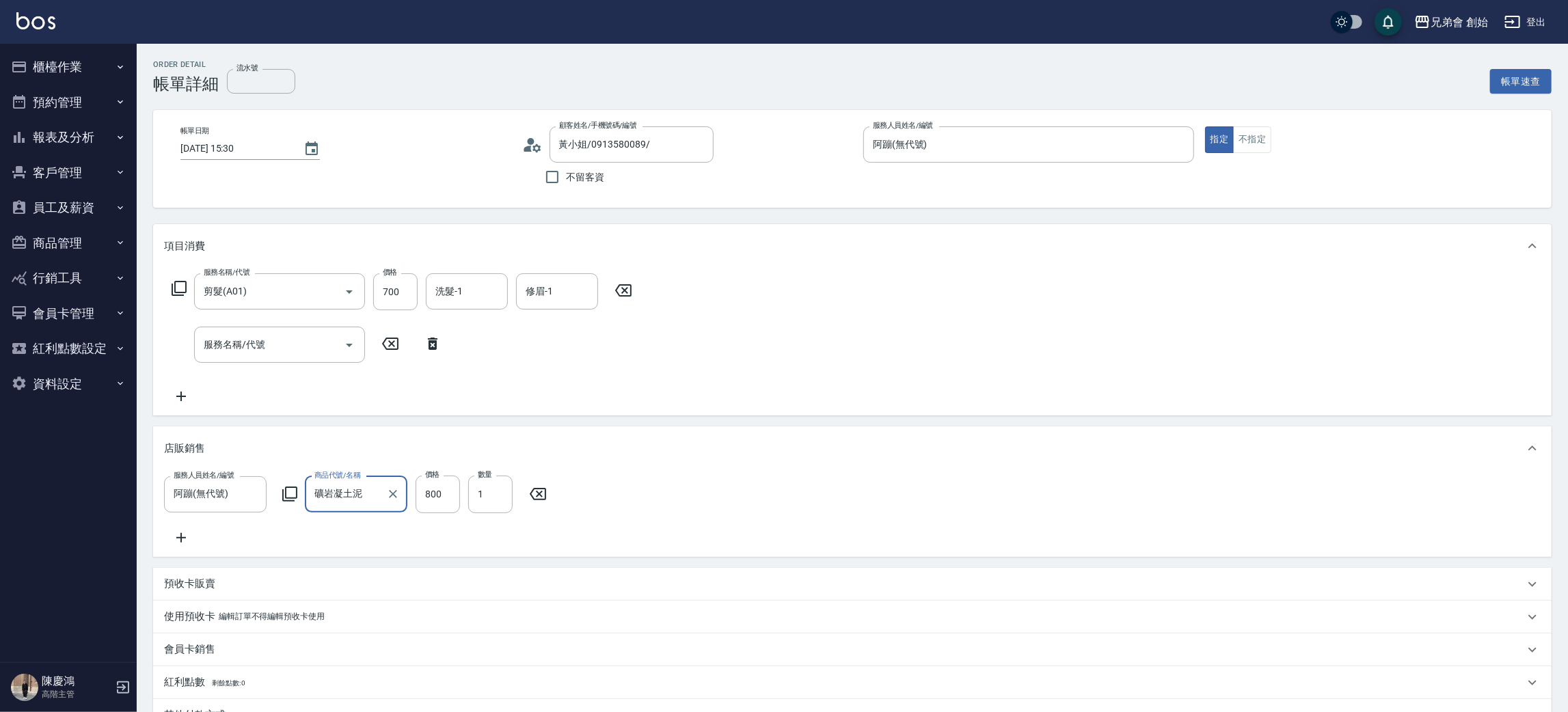
scroll to position [212, 0]
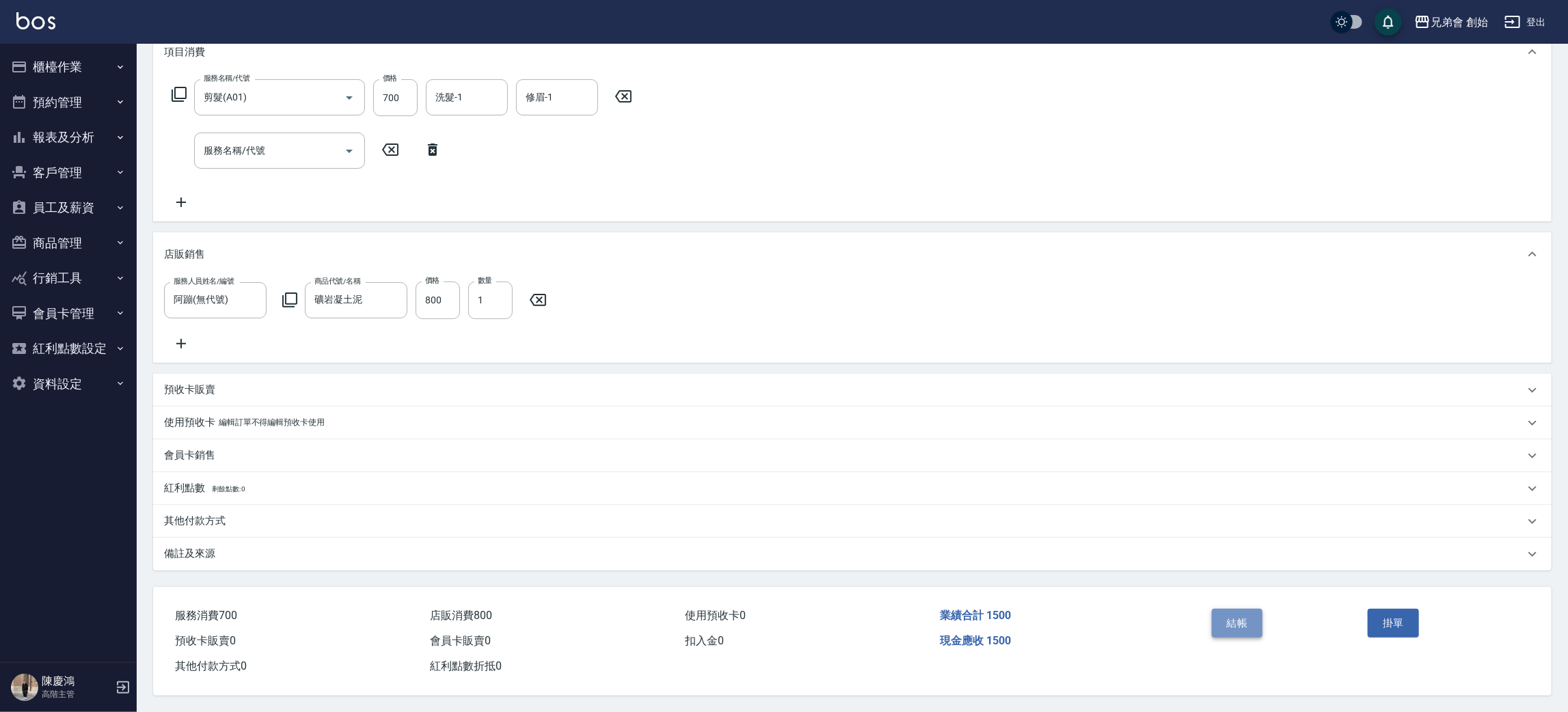
click at [1240, 633] on button "結帳" at bounding box center [1238, 623] width 51 height 29
